Goal: Complete application form

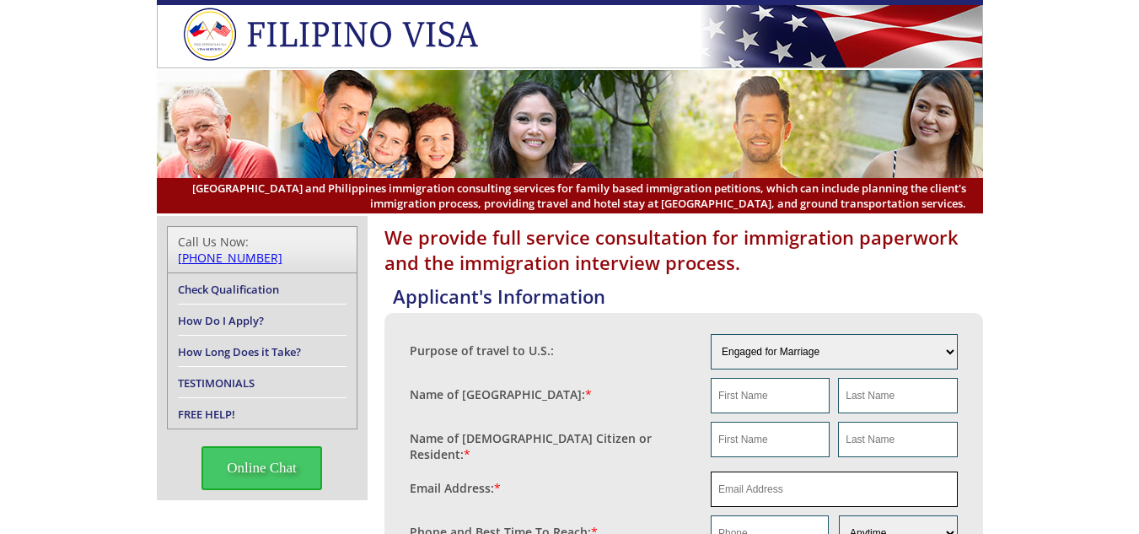
click at [763, 474] on input "email" at bounding box center [834, 488] width 247 height 35
paste input "[EMAIL_ADDRESS][DOMAIN_NAME]"
type input "[EMAIL_ADDRESS][DOMAIN_NAME]"
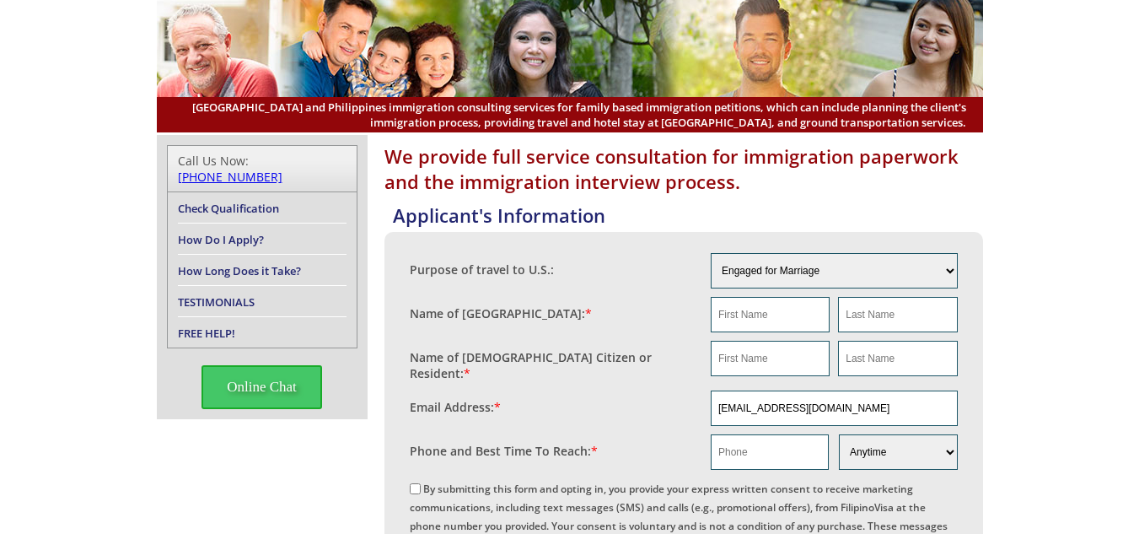
scroll to position [84, 0]
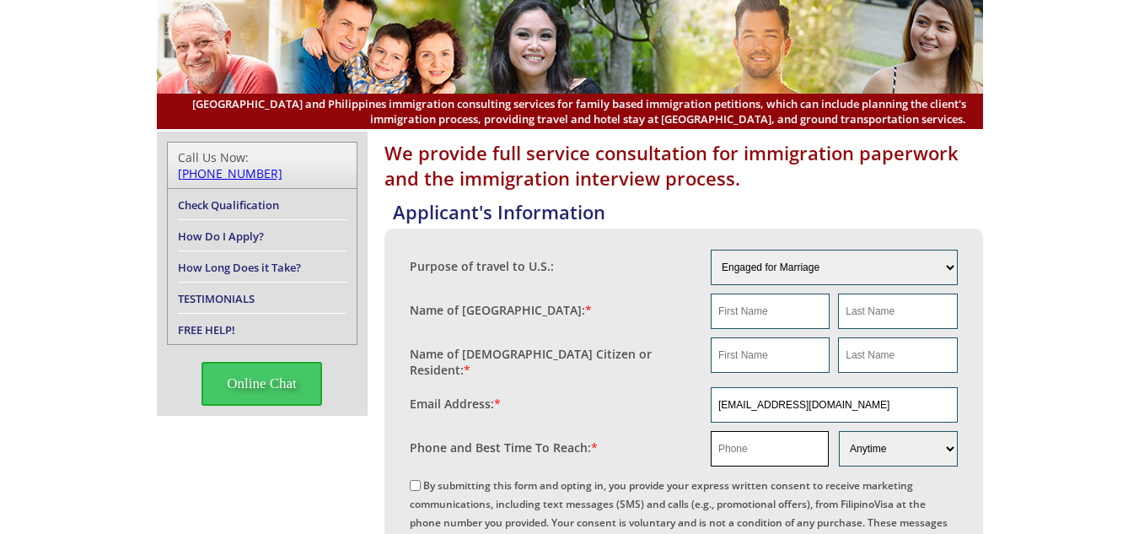
click at [769, 448] on input "text" at bounding box center [770, 448] width 118 height 35
paste input "1 302 588 2240"
drag, startPoint x: 729, startPoint y: 434, endPoint x: 756, endPoint y: 443, distance: 28.3
click at [730, 433] on input "1 302 588 2240" at bounding box center [770, 448] width 118 height 35
click at [744, 440] on input "[PHONE_NUMBER]" at bounding box center [770, 448] width 118 height 35
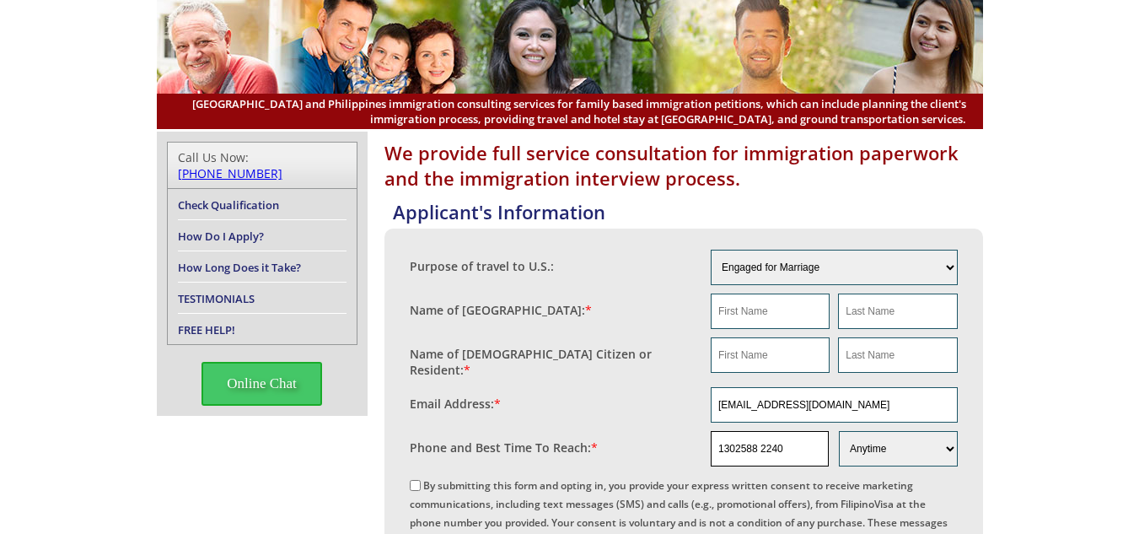
click at [762, 440] on input "1302588 2240" at bounding box center [770, 448] width 118 height 35
type input "13025882240"
click at [747, 315] on input "text" at bounding box center [770, 310] width 119 height 35
type input "[PERSON_NAME]"
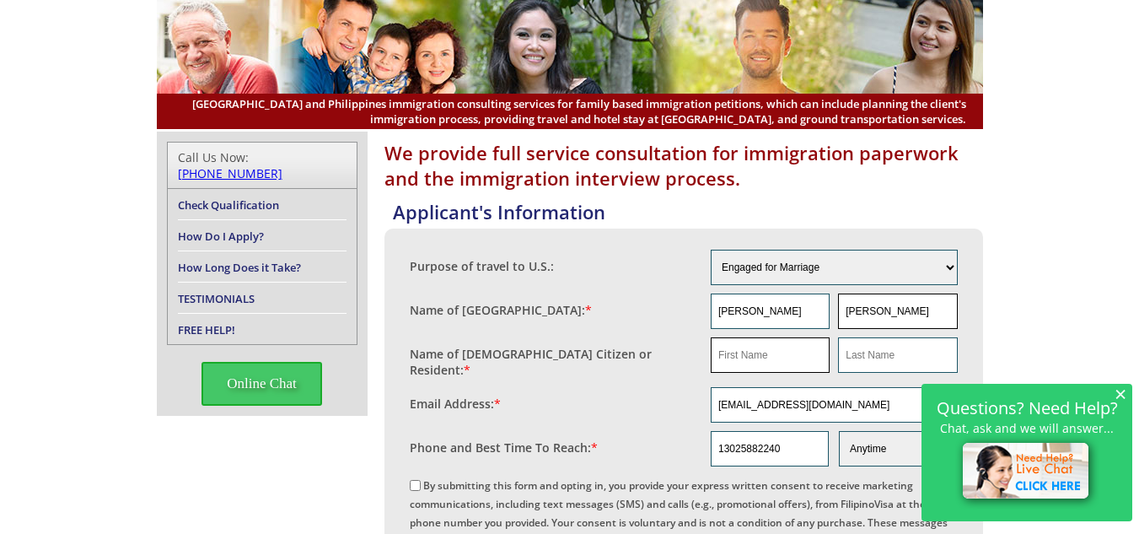
type input "[PERSON_NAME]"
click at [773, 357] on input "text" at bounding box center [770, 354] width 119 height 35
type input "NA"
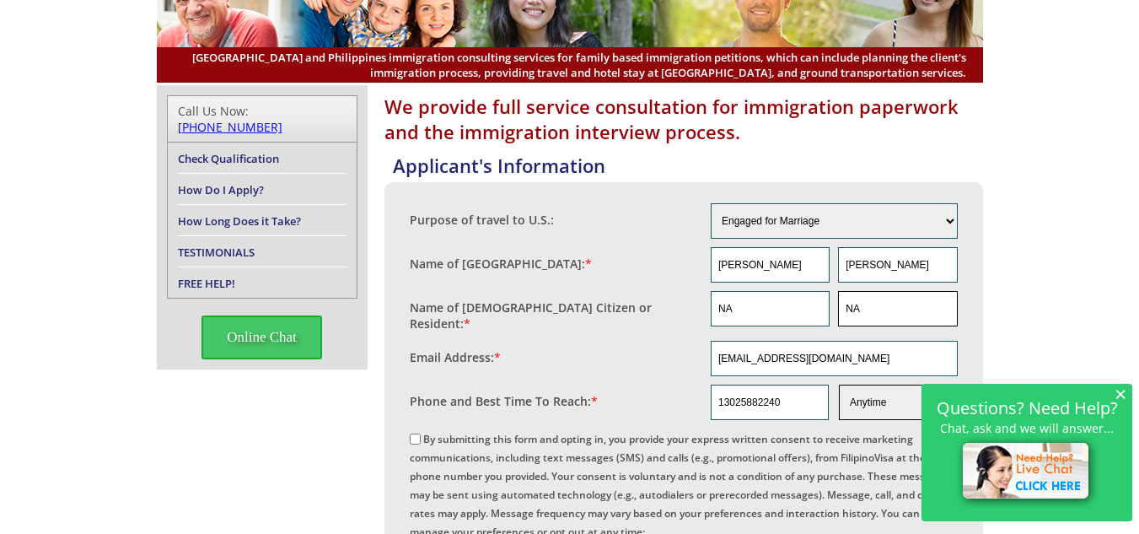
scroll to position [169, 0]
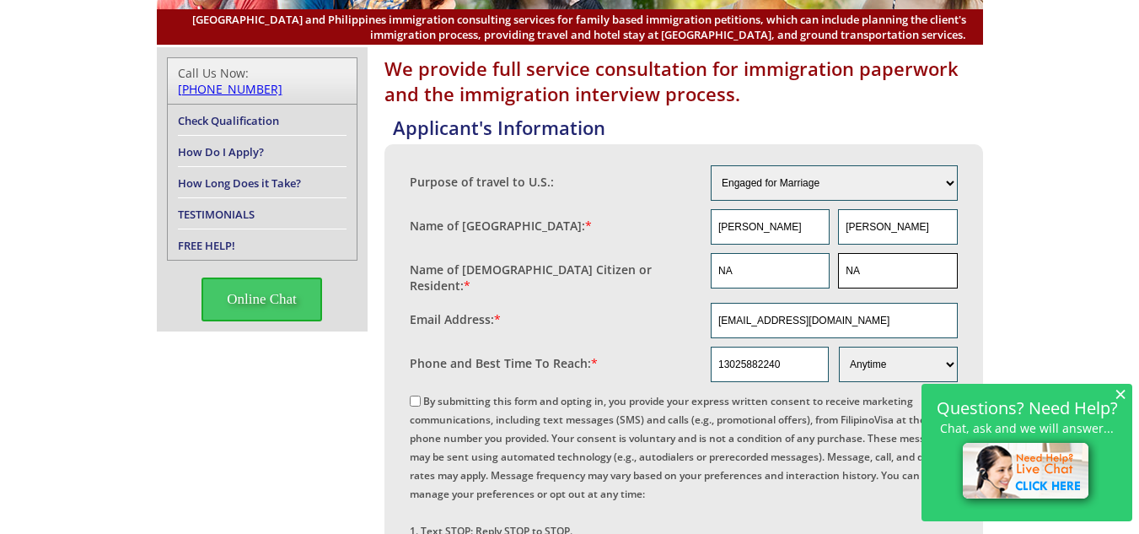
type input "NA"
click at [416, 398] on input "By submitting this form and opting in, you provide your express written consent…" at bounding box center [415, 400] width 11 height 11
checkbox input "true"
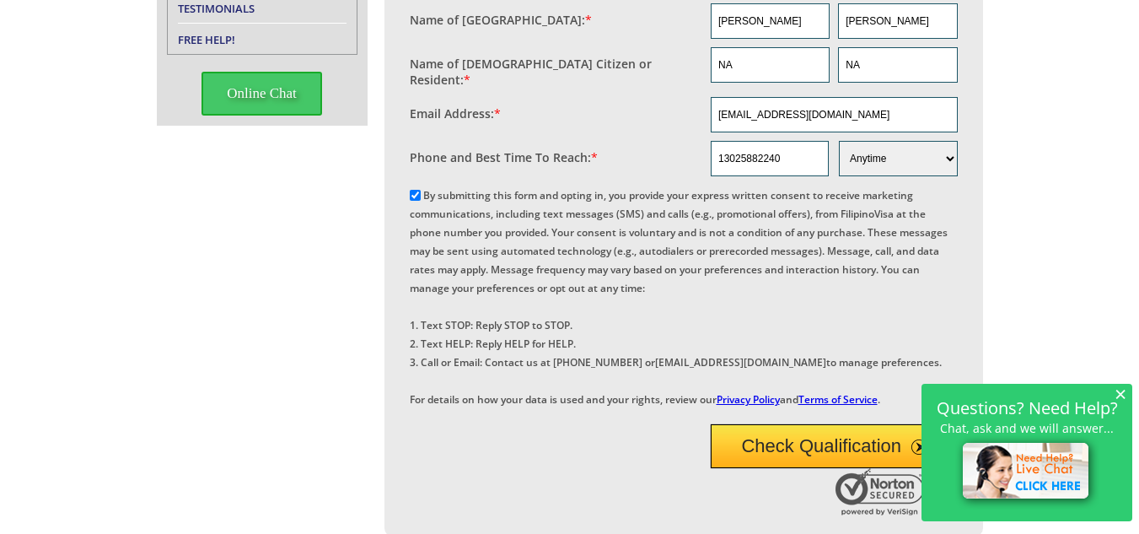
scroll to position [406, 0]
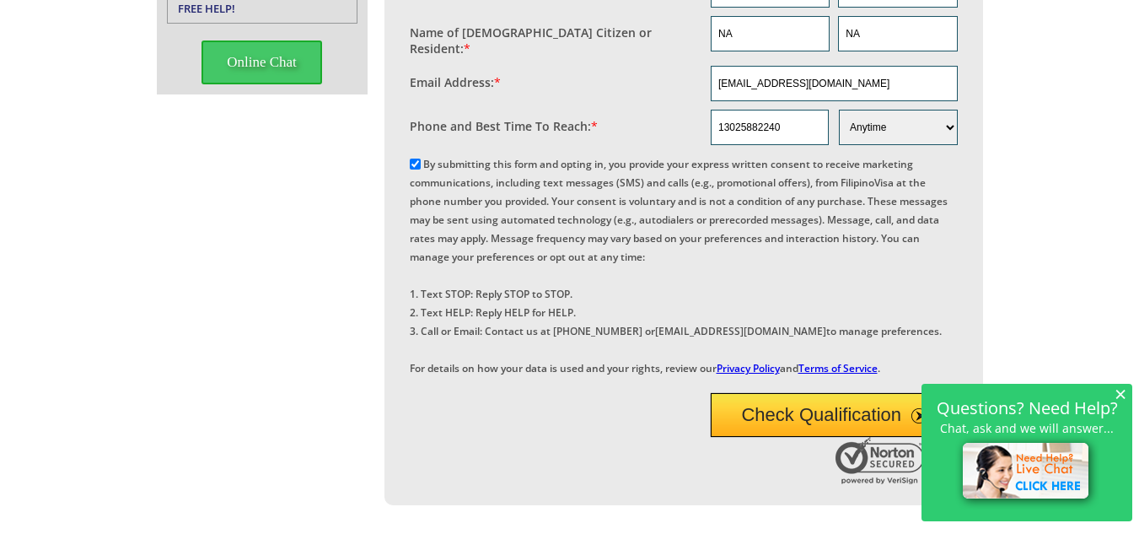
click at [755, 437] on button "Check Qualification" at bounding box center [834, 415] width 247 height 44
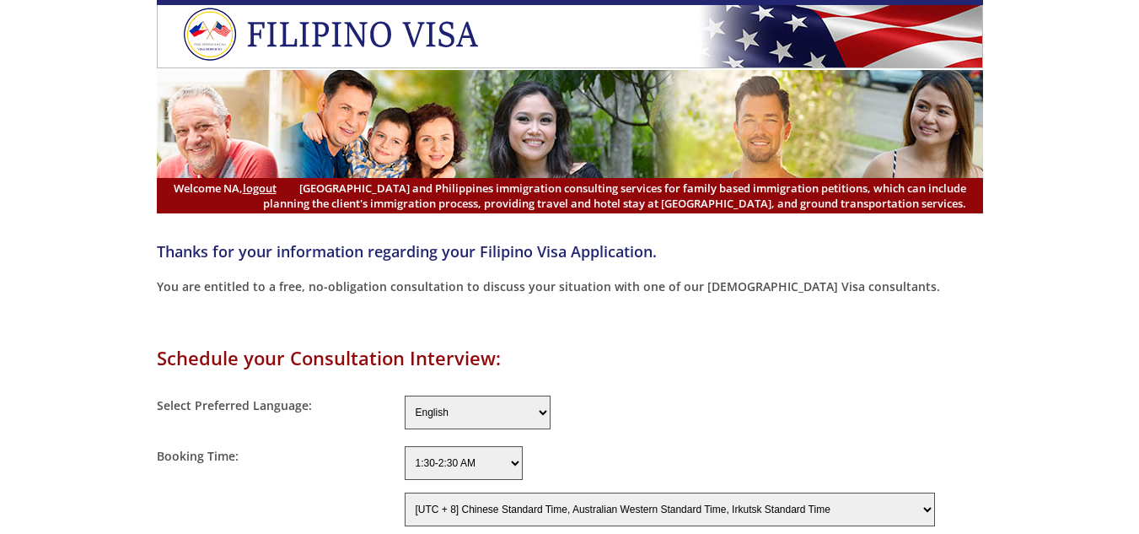
select select "-480"
